Goal: Task Accomplishment & Management: Complete application form

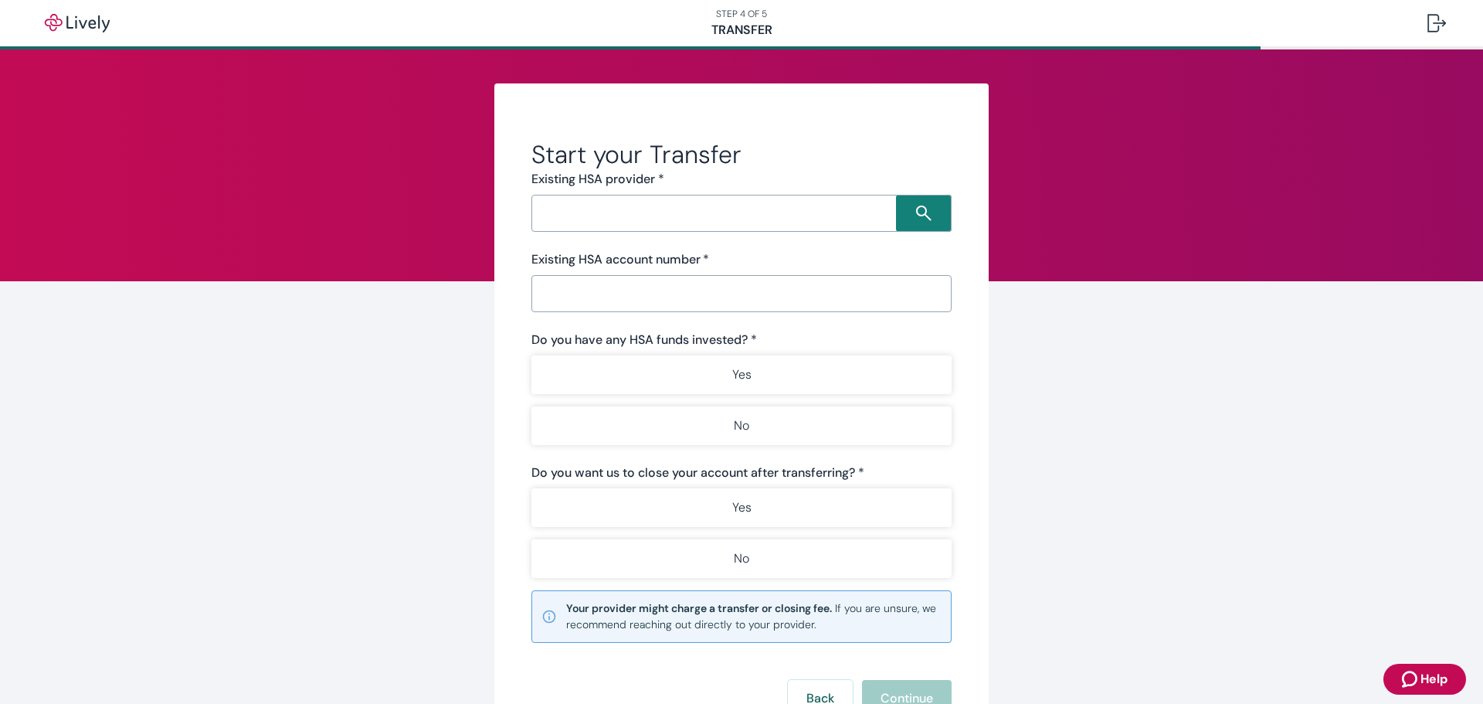
click at [746, 222] on input "Search input" at bounding box center [716, 213] width 360 height 22
click at [680, 255] on button "I don't see my provider listed" at bounding box center [640, 260] width 204 height 37
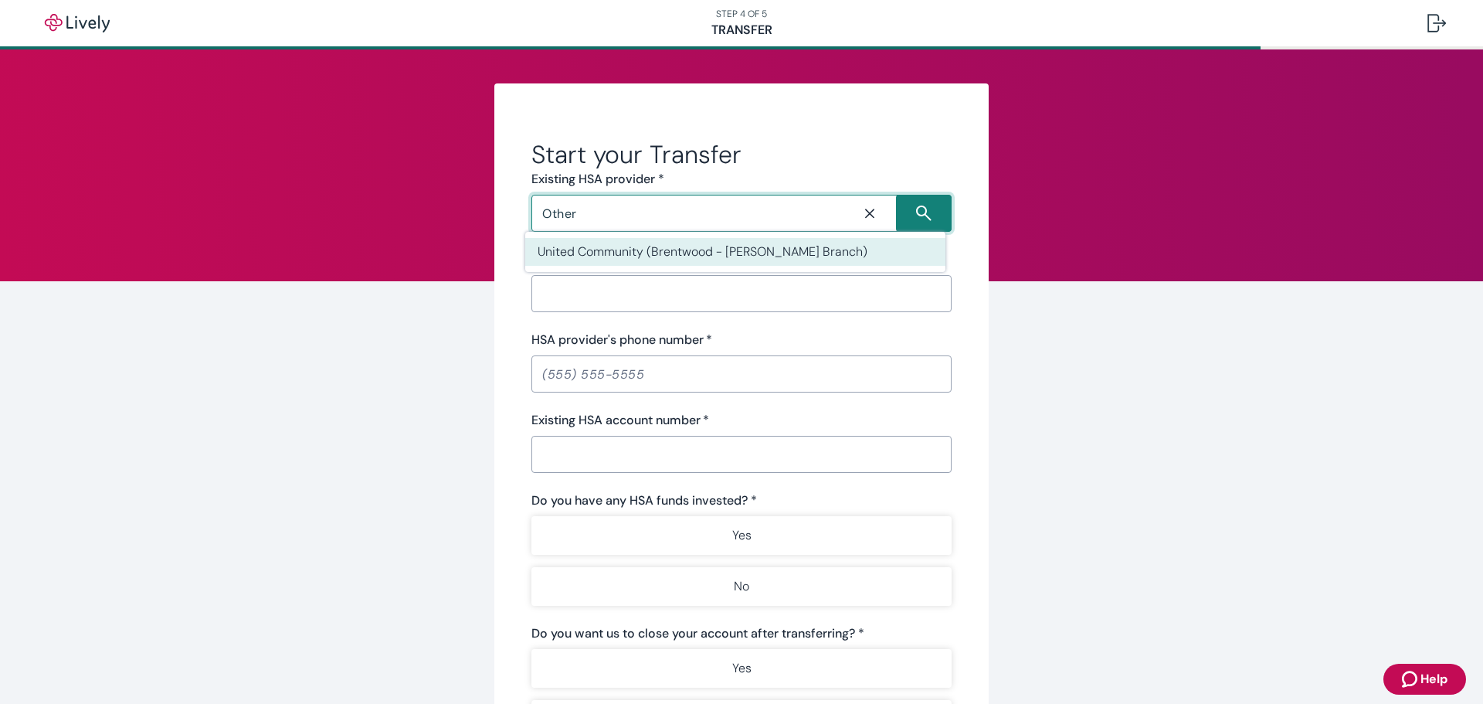
type input "Other"
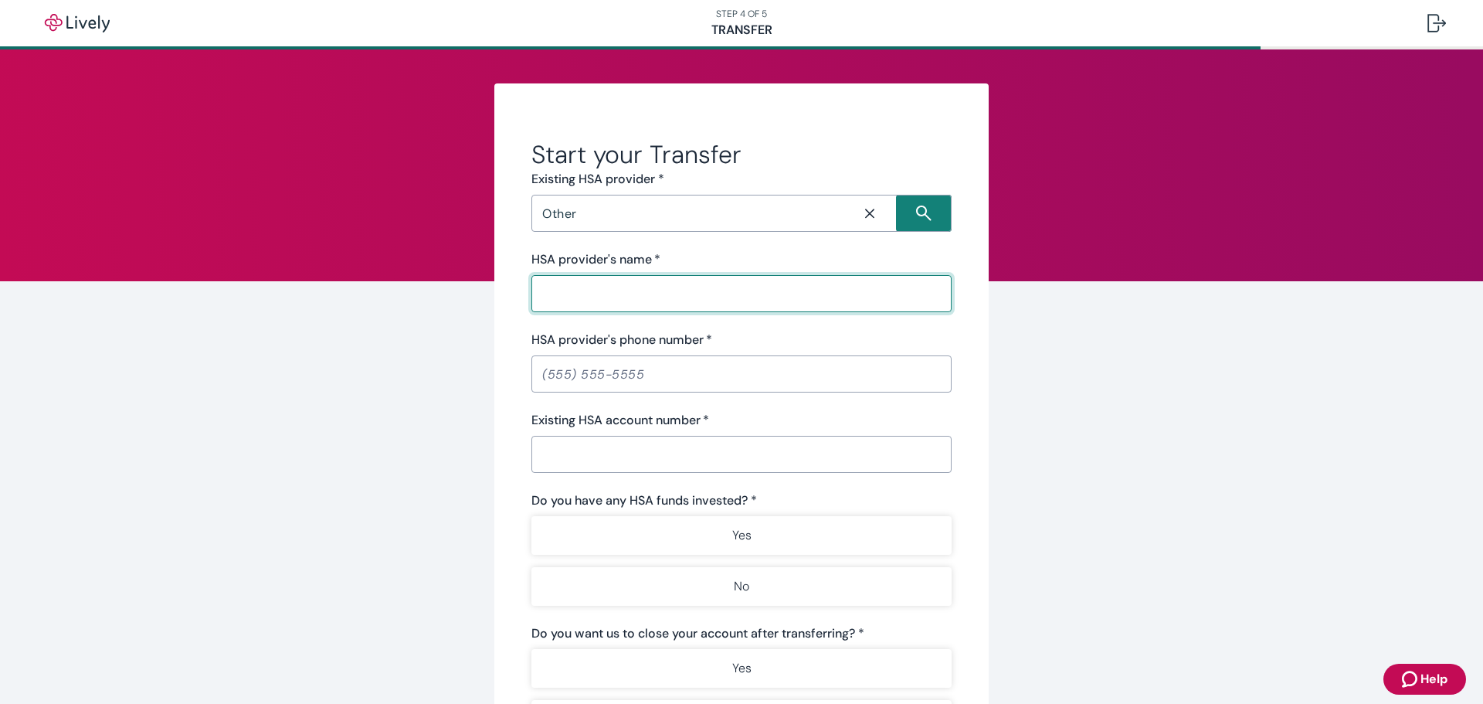
click at [744, 304] on input "HSA provider's name   *" at bounding box center [741, 293] width 420 height 31
type input "Principal"
click at [616, 367] on input "HSA provider's phone number   *" at bounding box center [741, 373] width 420 height 31
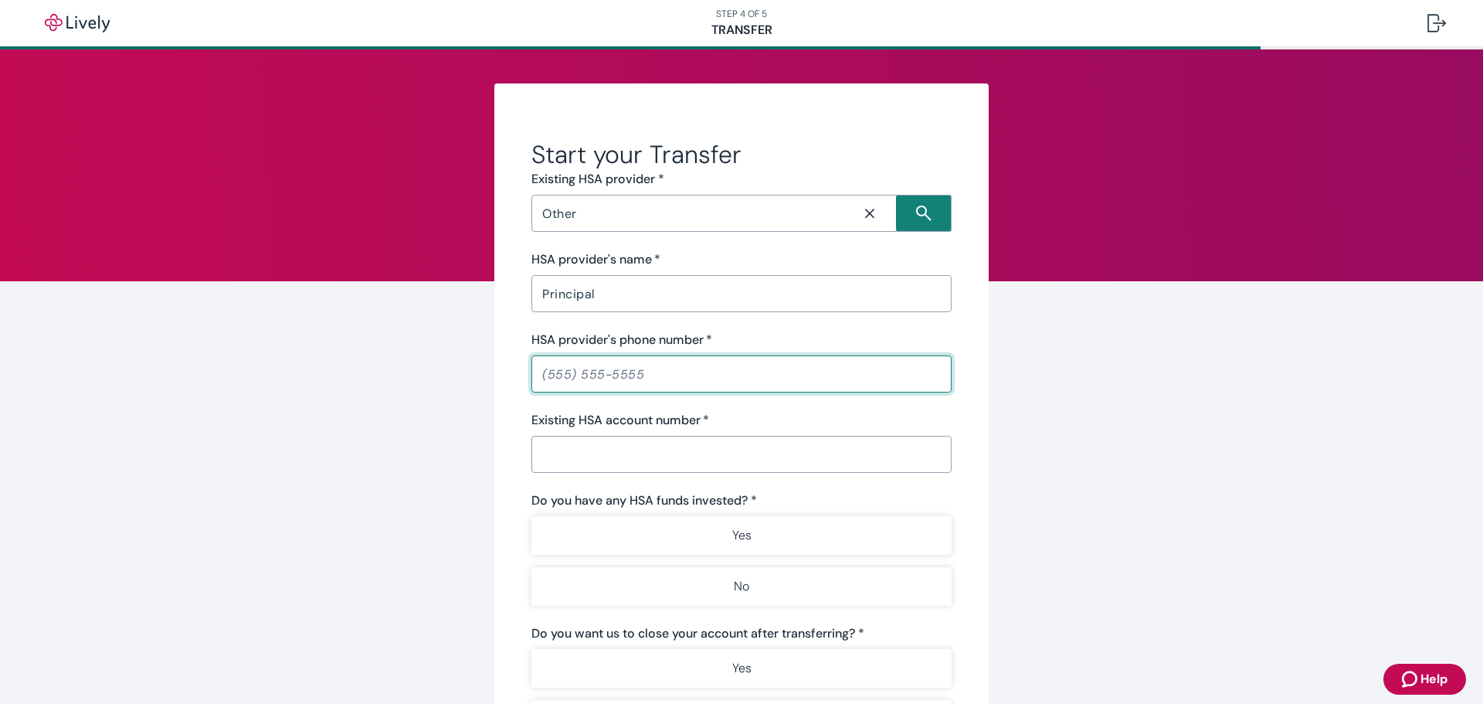
paste input "[PHONE_NUMBER]"
type input "[PHONE_NUMBER]"
click at [607, 449] on input "Existing HSA account number   *" at bounding box center [741, 454] width 420 height 31
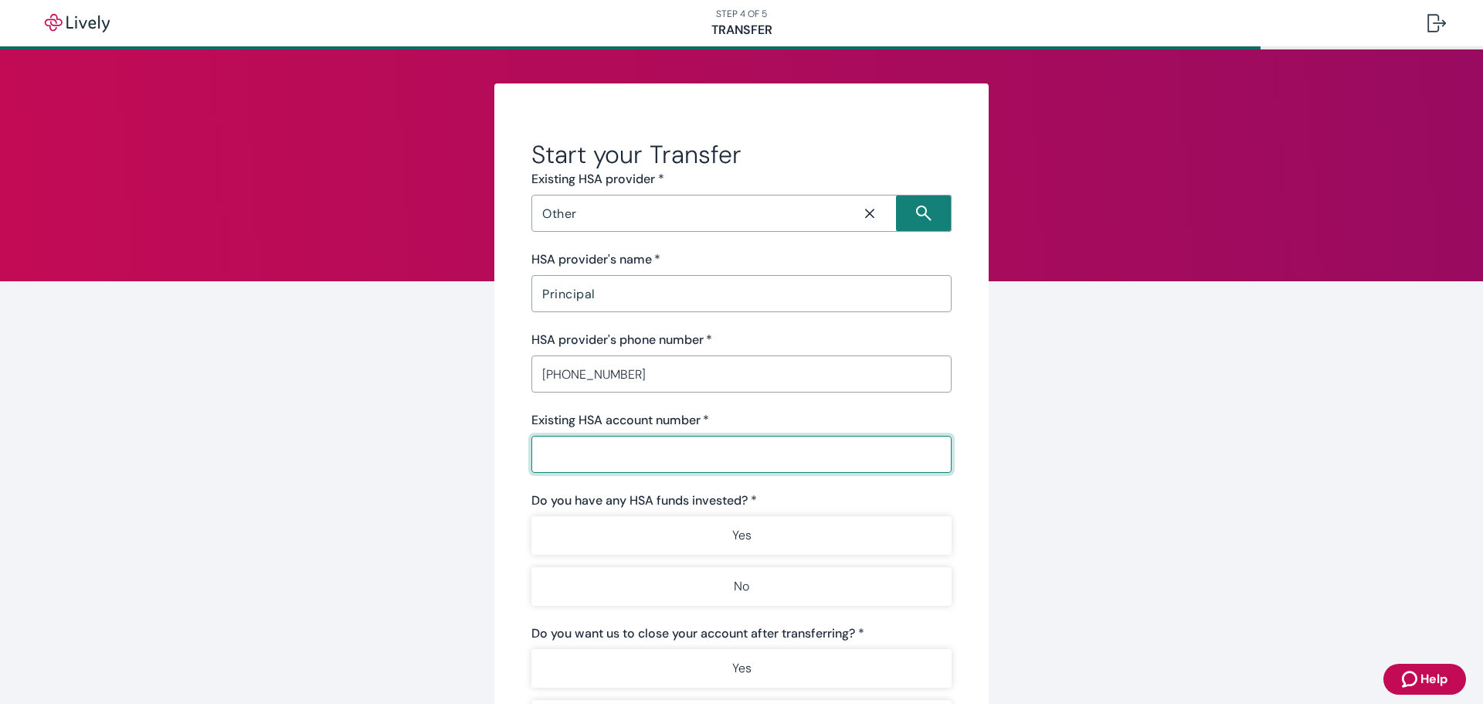
paste input "990000744869"
type input "990000744869"
click at [495, 491] on div "Start your Transfer Existing HSA provider * Other ​ HSA provider's name   * Pri…" at bounding box center [741, 501] width 494 height 837
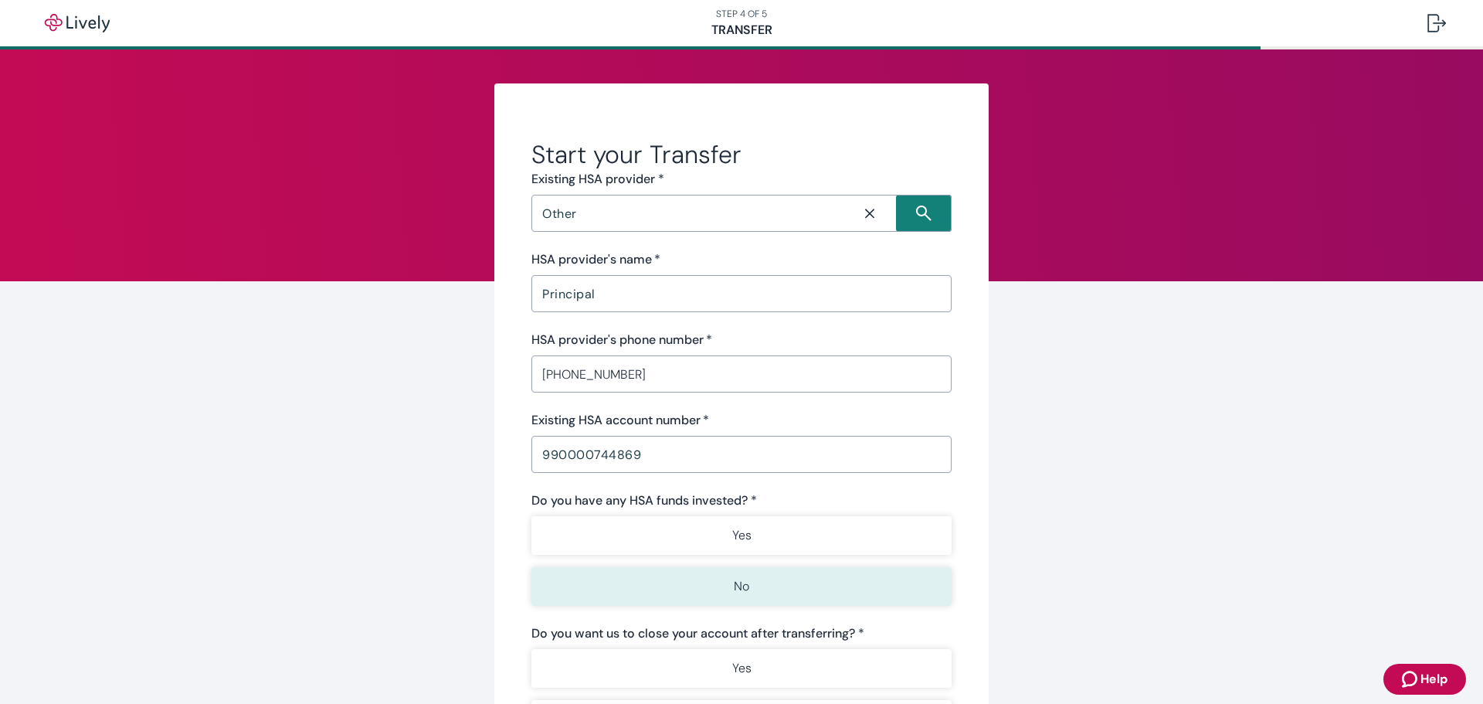
click at [598, 587] on button "No" at bounding box center [741, 586] width 420 height 39
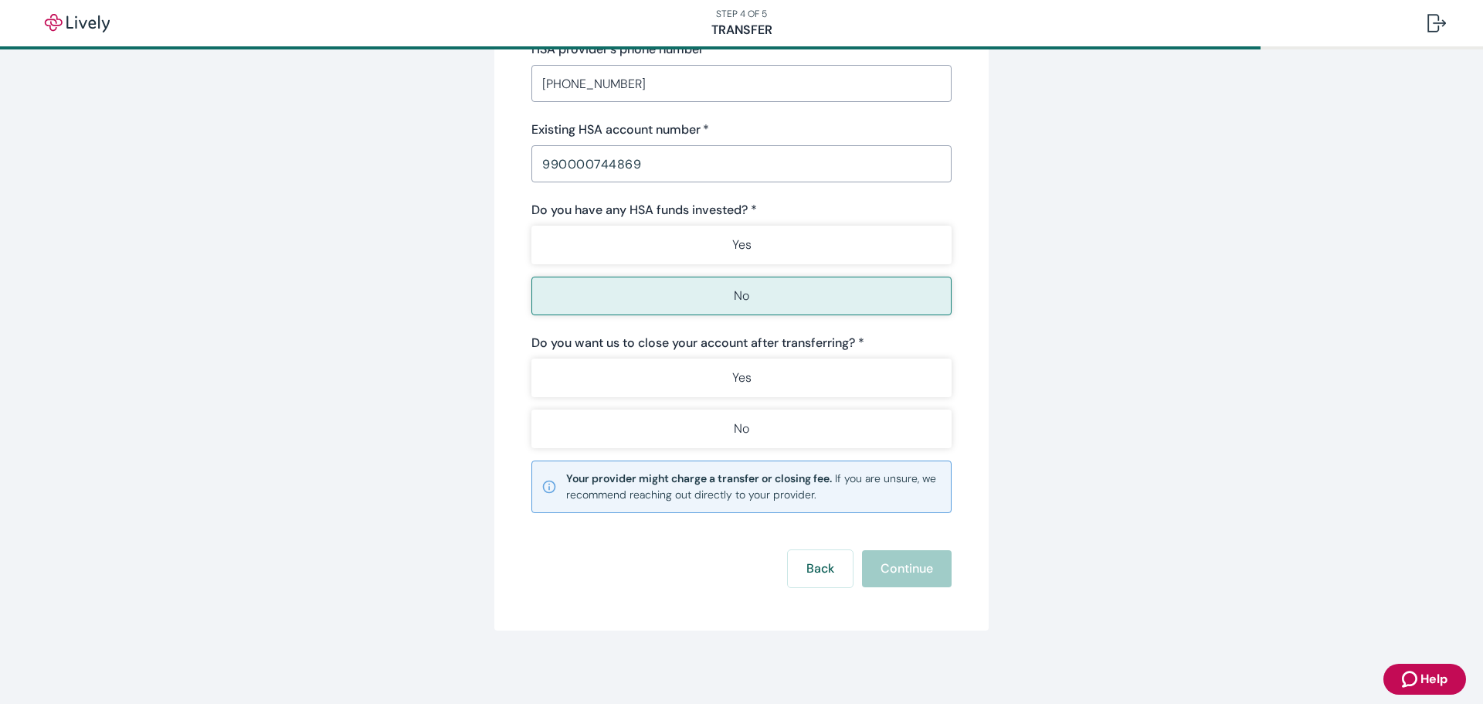
scroll to position [291, 0]
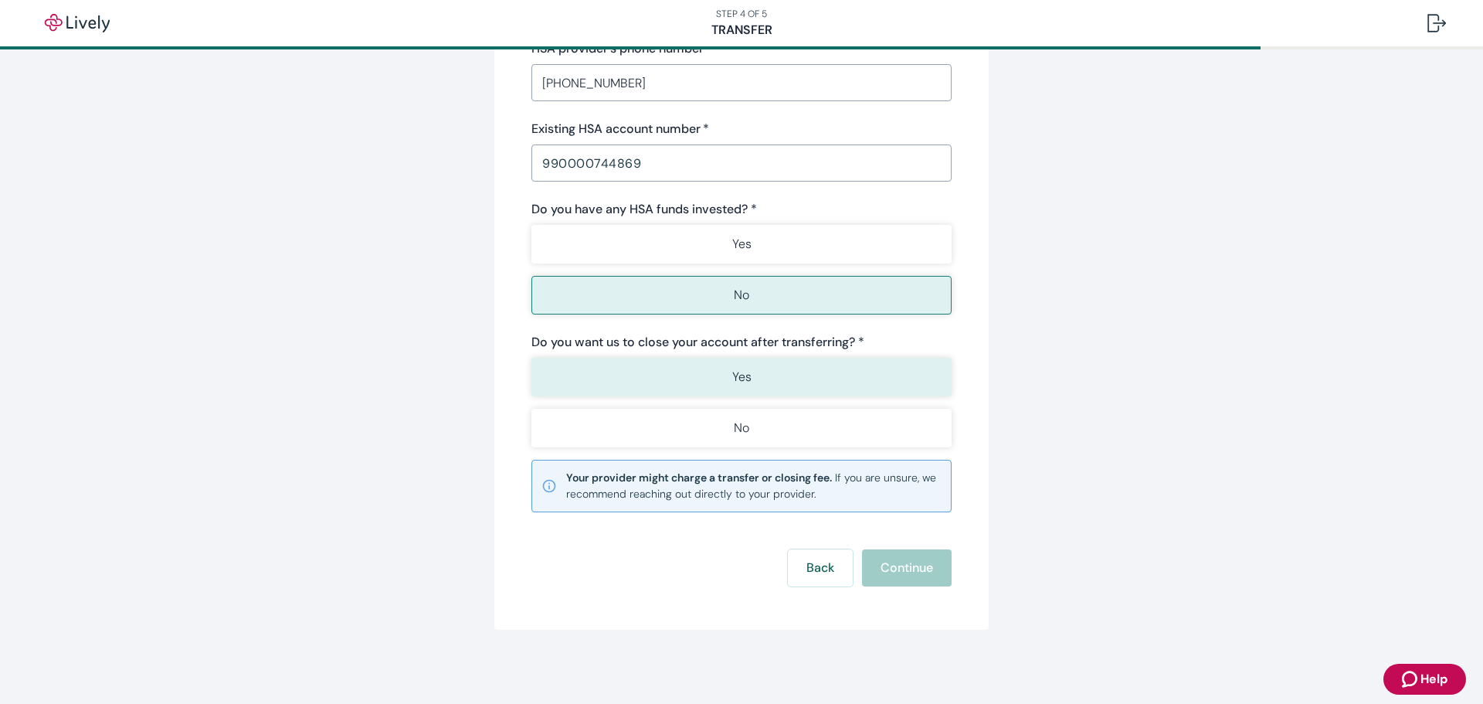
click at [639, 388] on button "Yes" at bounding box center [741, 377] width 420 height 39
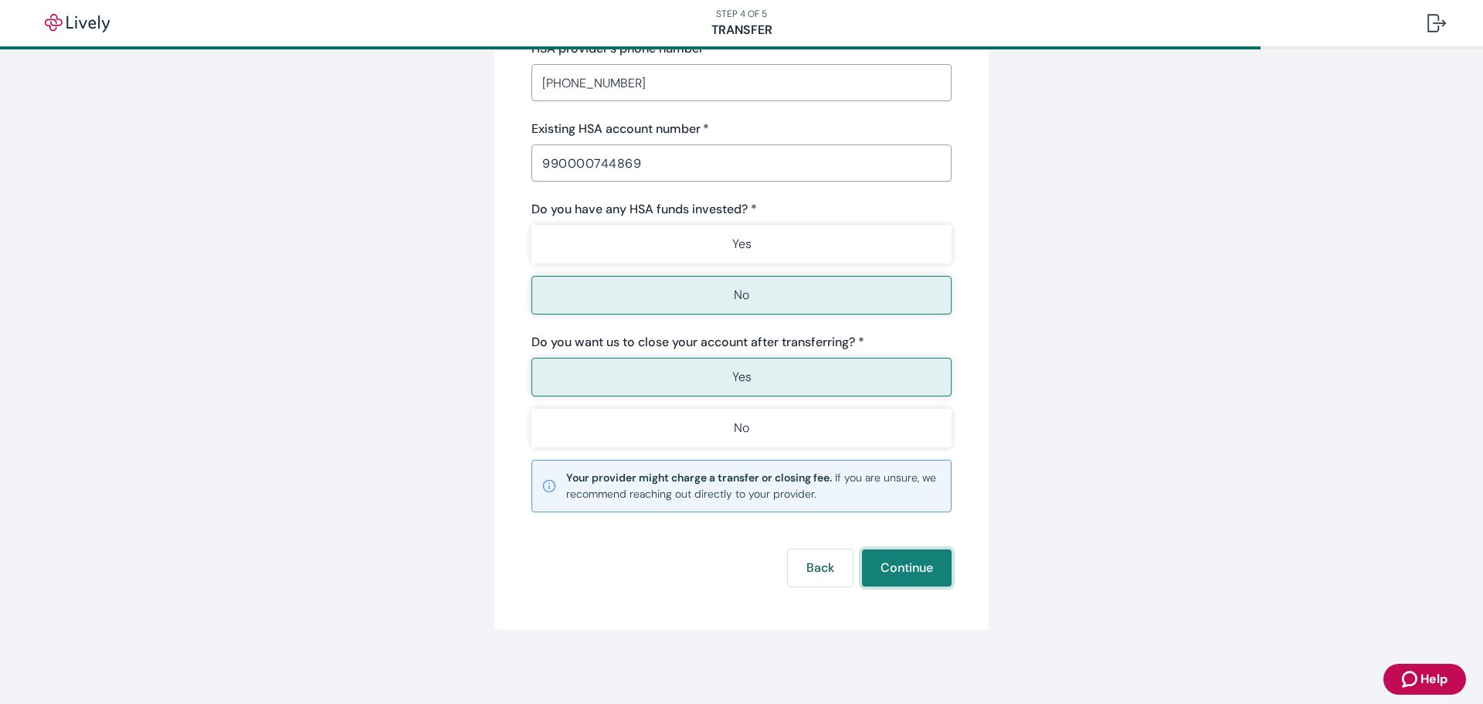
click at [886, 568] on button "Continue" at bounding box center [907, 567] width 90 height 37
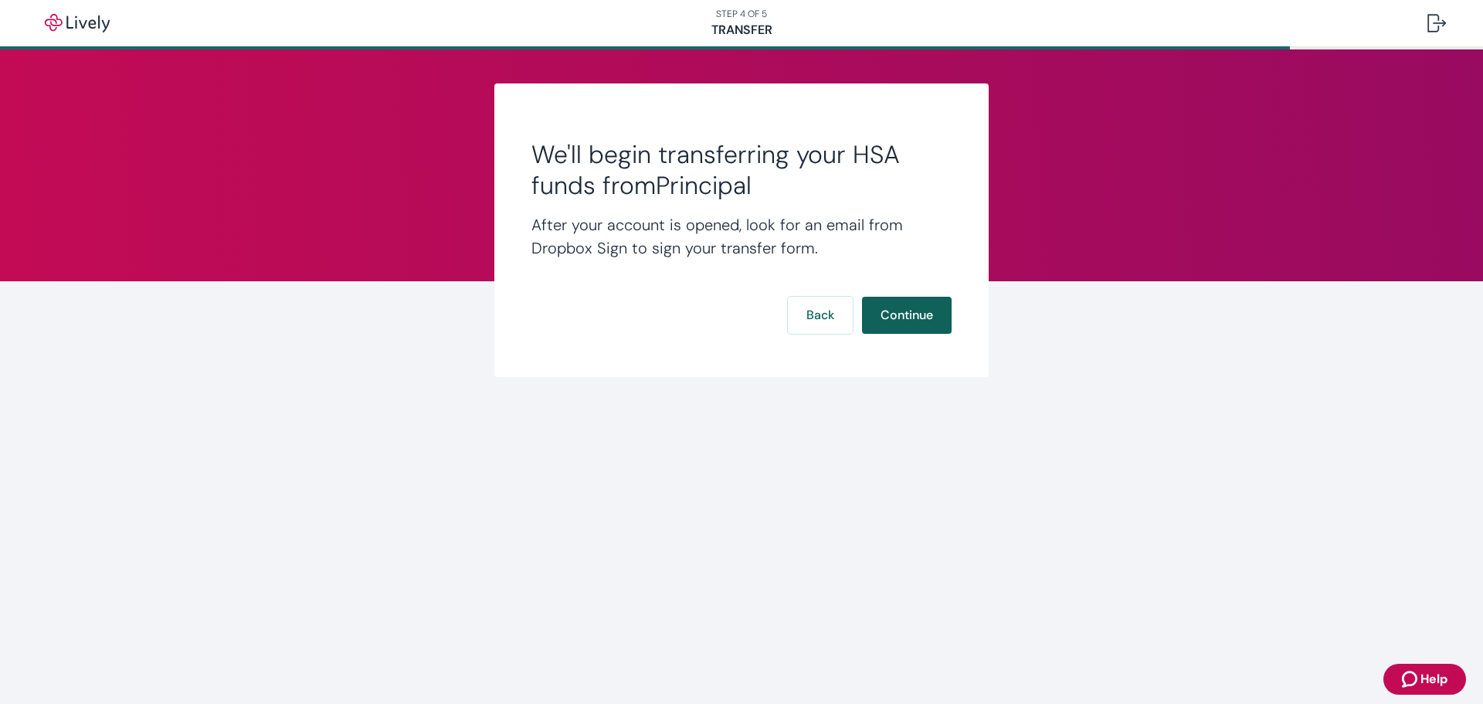
click at [934, 320] on button "Continue" at bounding box center [907, 315] width 90 height 37
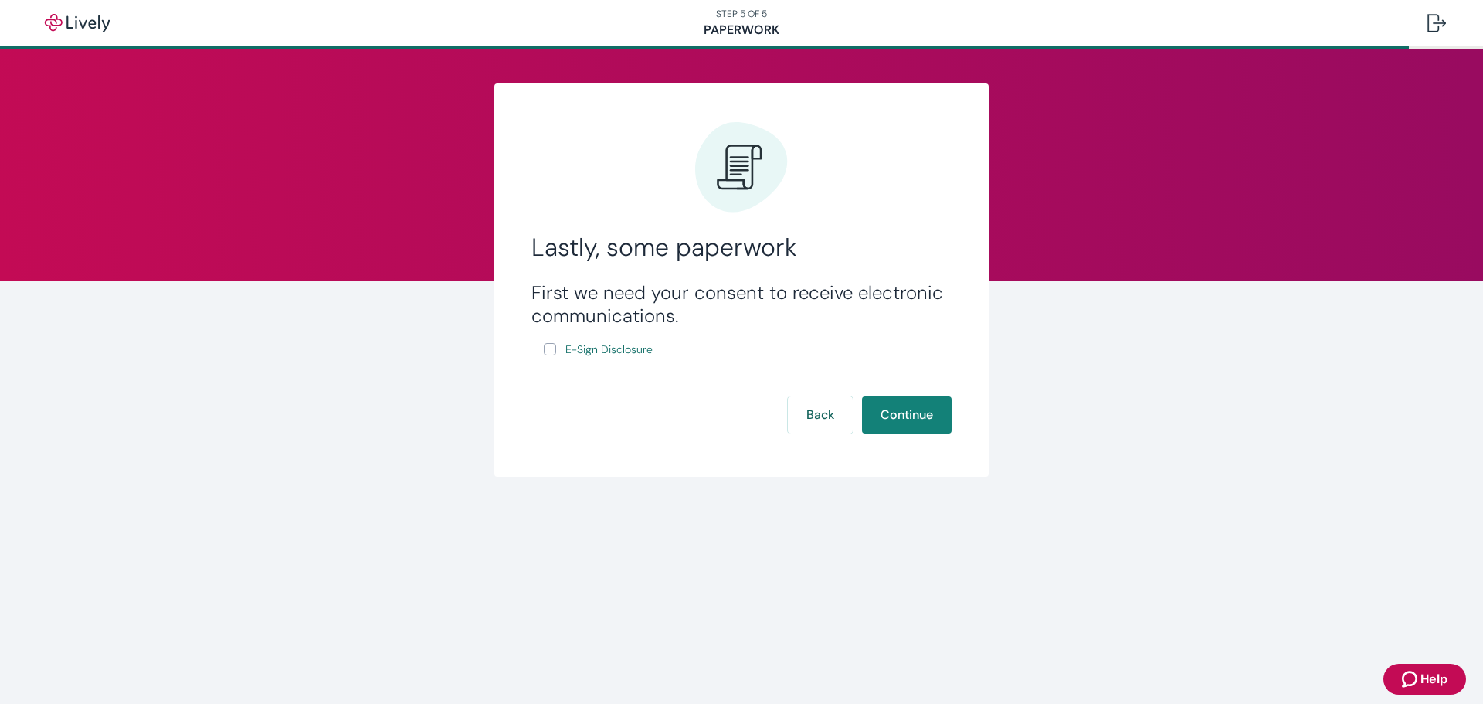
click at [545, 350] on input "E-Sign Disclosure" at bounding box center [550, 349] width 12 height 12
checkbox input "true"
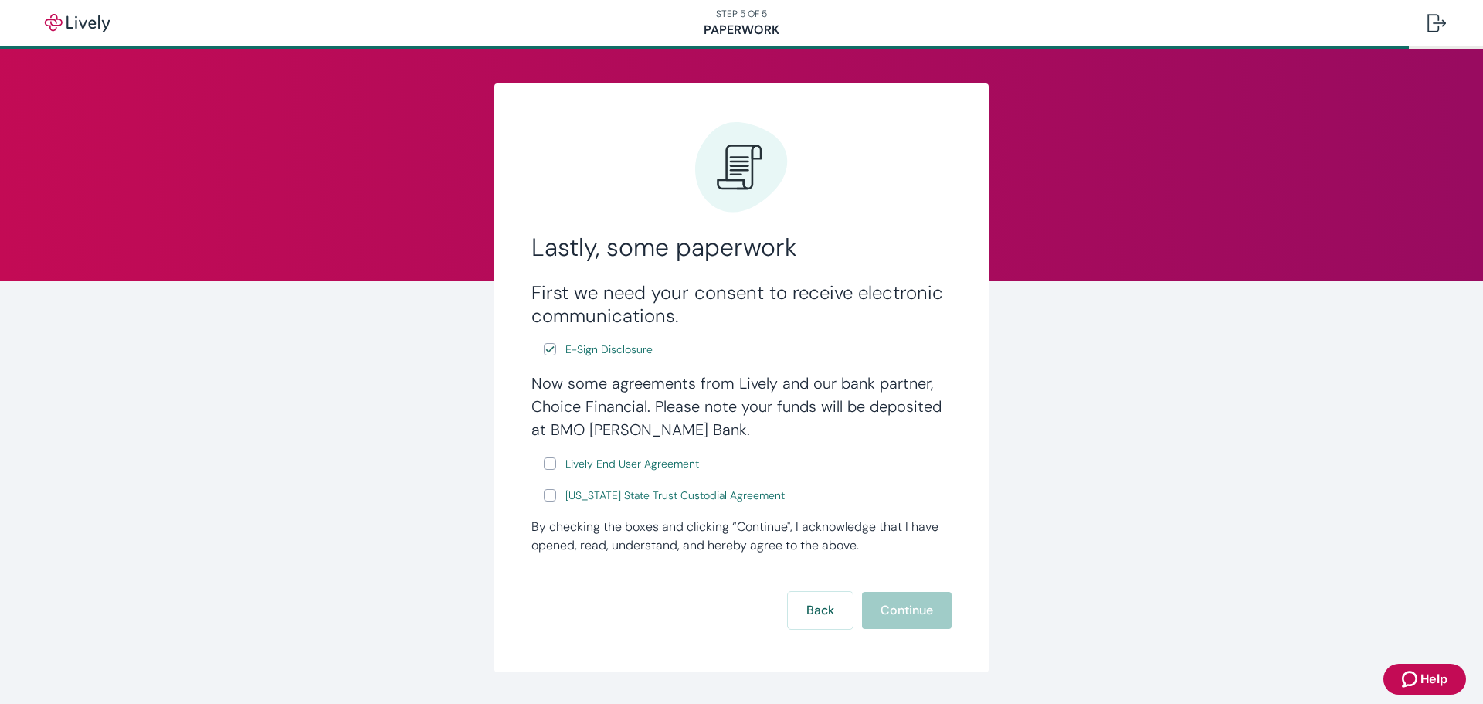
scroll to position [42, 0]
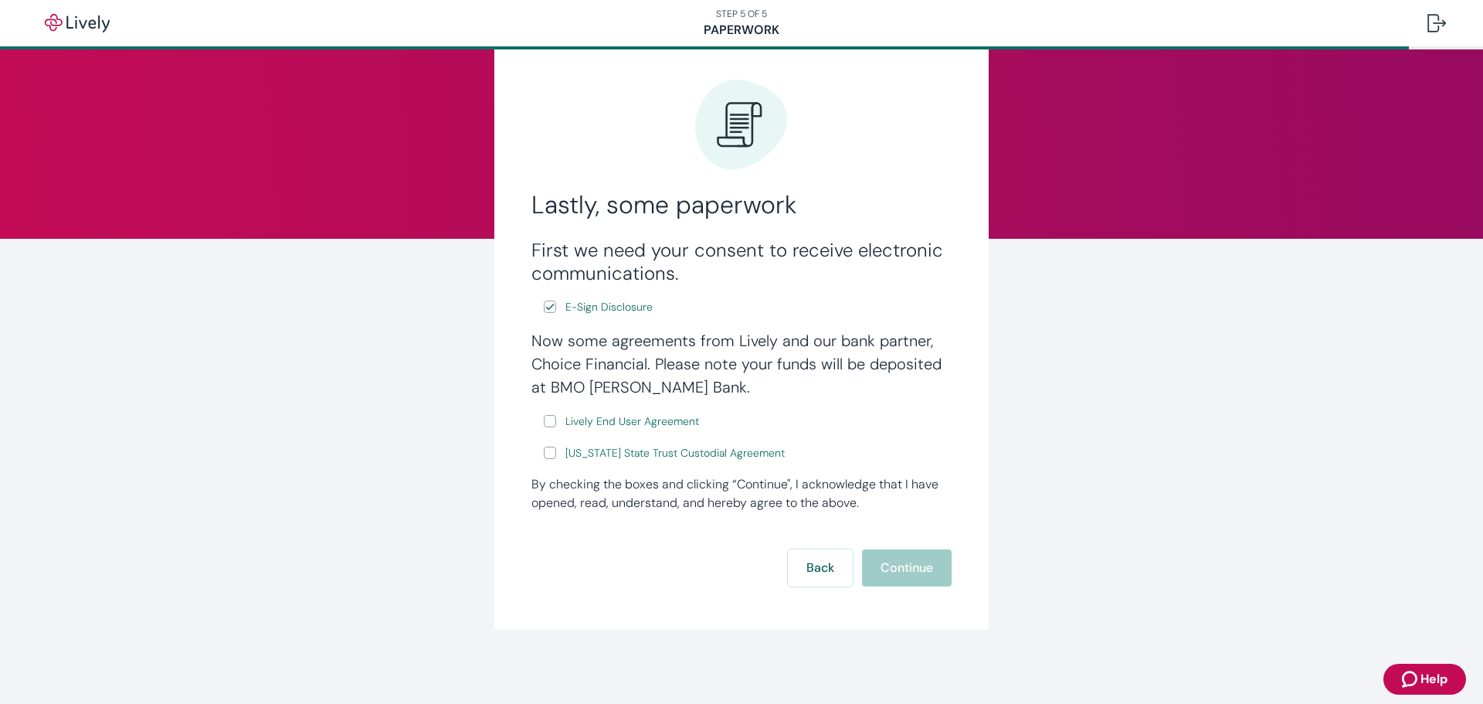
click at [544, 421] on input "Lively End User Agreement" at bounding box center [550, 421] width 12 height 12
checkbox input "true"
click at [548, 450] on input "[US_STATE] State Trust Custodial Agreement" at bounding box center [550, 452] width 12 height 12
checkbox input "true"
click at [593, 304] on span "E-Sign Disclosure" at bounding box center [608, 307] width 87 height 16
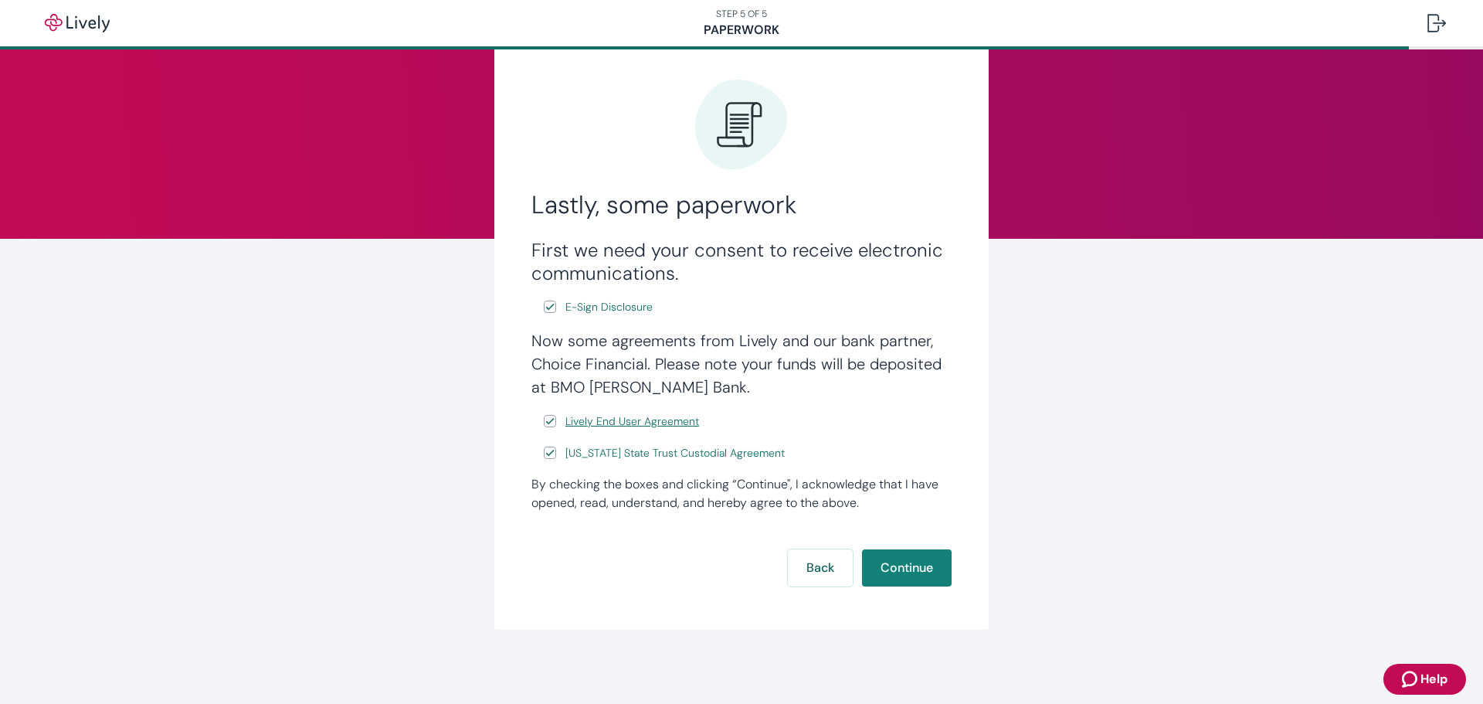
click at [627, 425] on span "Lively End User Agreement" at bounding box center [632, 421] width 134 height 16
click at [890, 565] on button "Continue" at bounding box center [907, 567] width 90 height 37
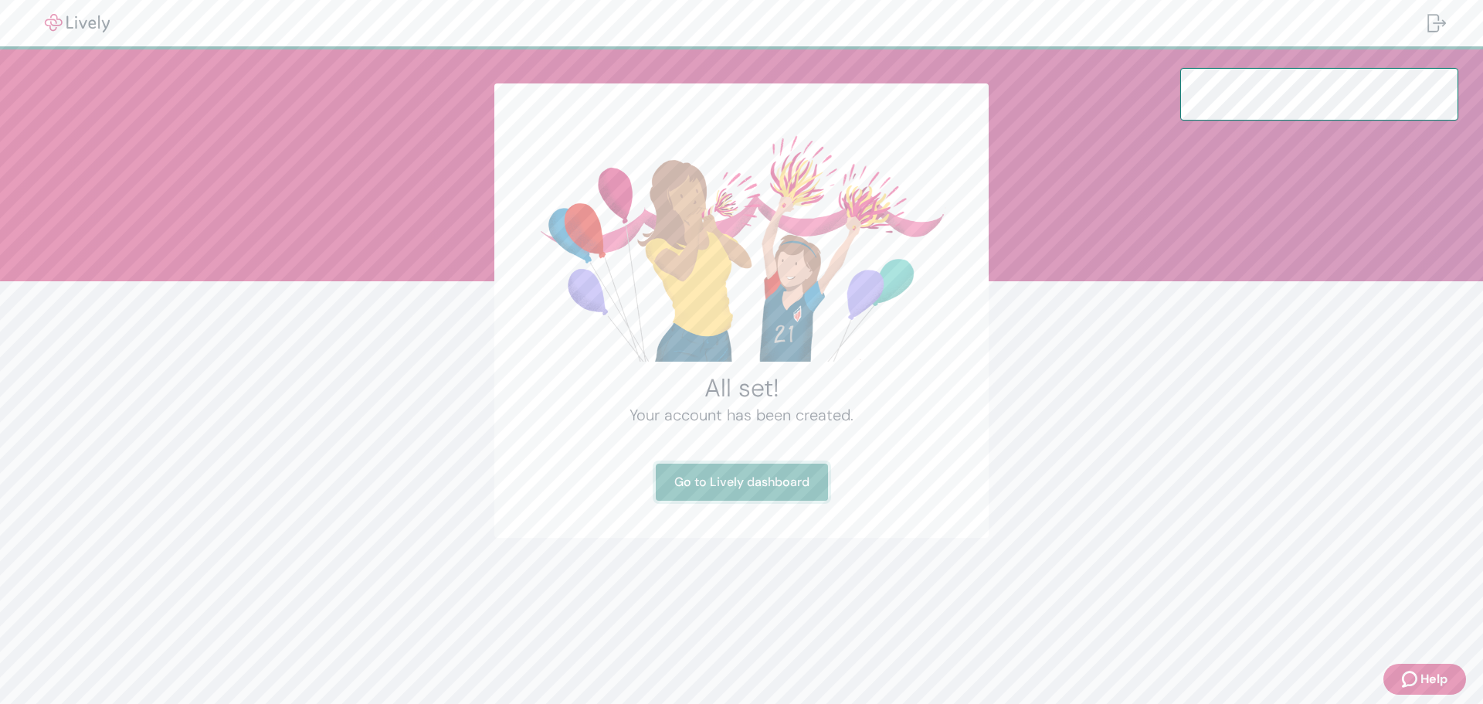
click at [662, 485] on link "Go to Lively dashboard" at bounding box center [742, 481] width 172 height 37
